Goal: Check status: Check status

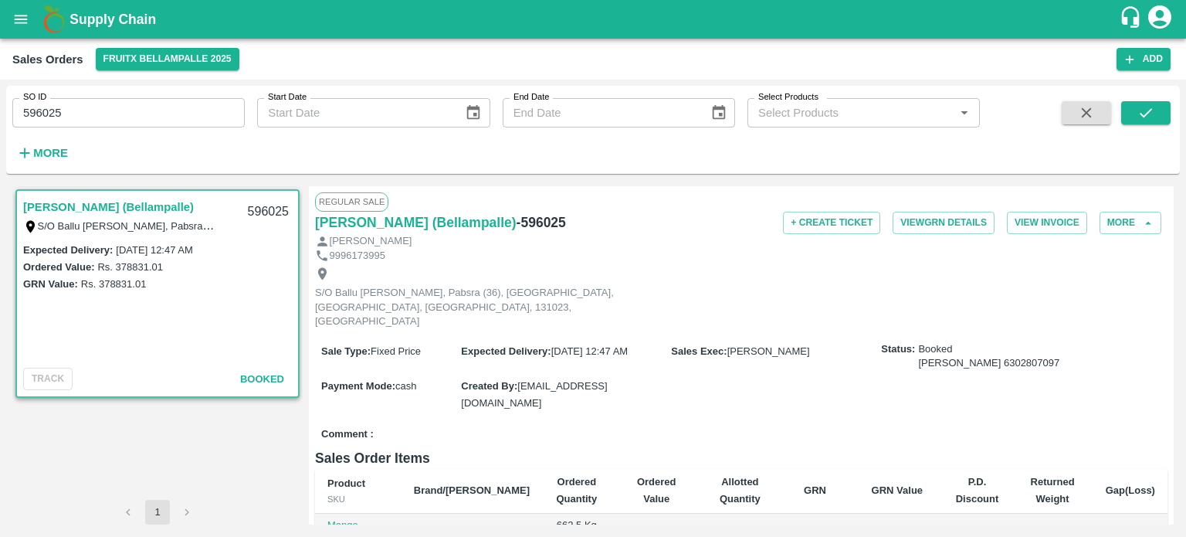
click at [162, 111] on input "596025" at bounding box center [128, 112] width 232 height 29
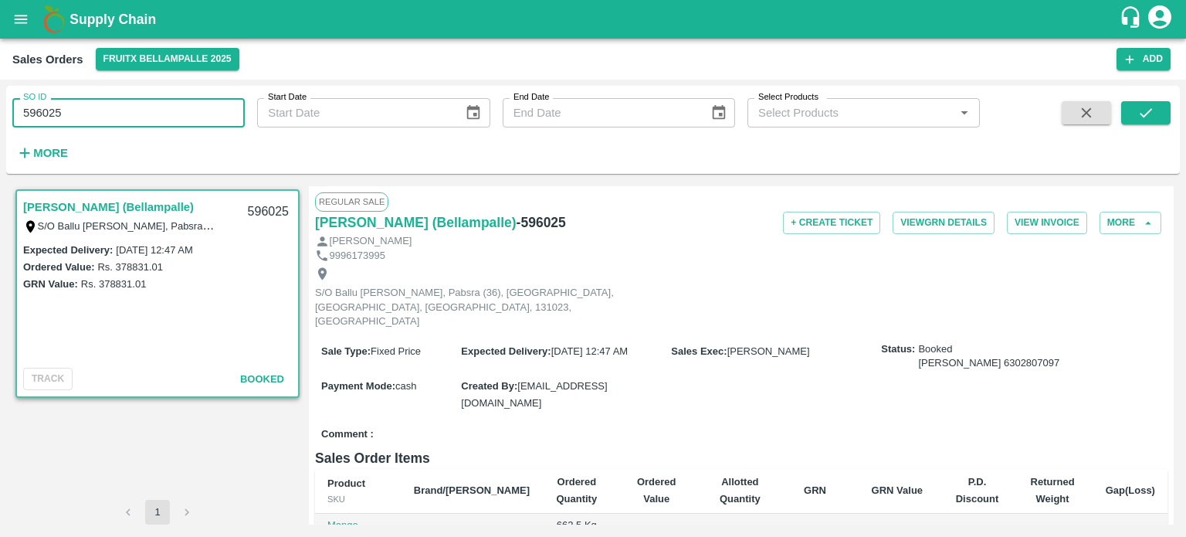
click at [162, 111] on input "596025" at bounding box center [128, 112] width 232 height 29
paste input "text"
type input "600246"
click at [1149, 113] on icon "submit" at bounding box center [1145, 112] width 17 height 17
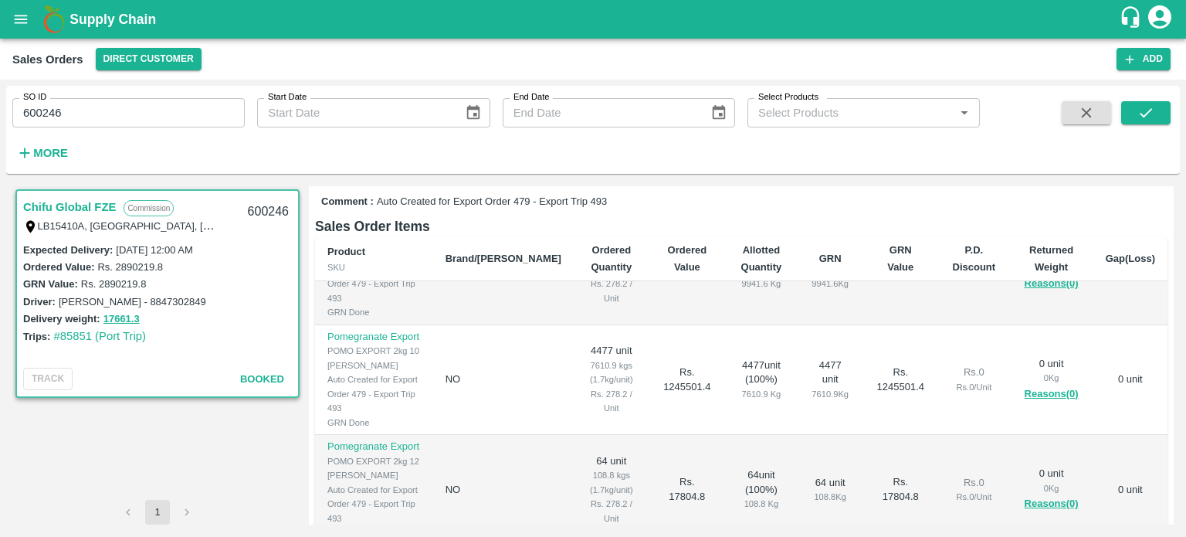
scroll to position [448, 0]
